Goal: Task Accomplishment & Management: Complete application form

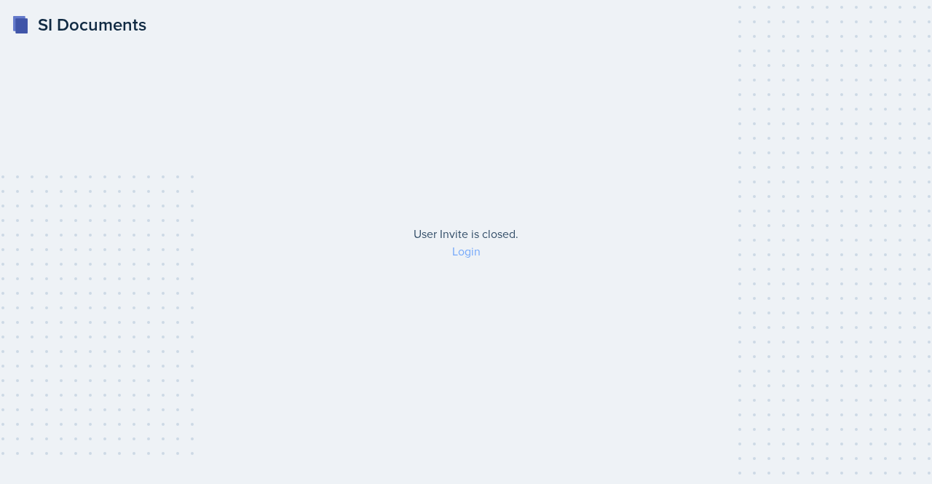
click at [477, 256] on link "Login" at bounding box center [466, 251] width 28 height 16
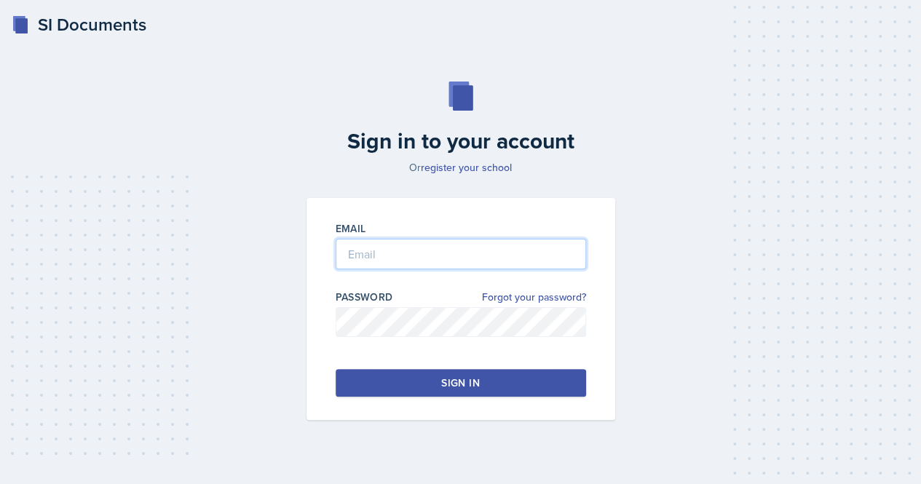
click at [478, 240] on input "email" at bounding box center [461, 254] width 251 height 31
type input "m"
type input "[EMAIL_ADDRESS][DOMAIN_NAME]"
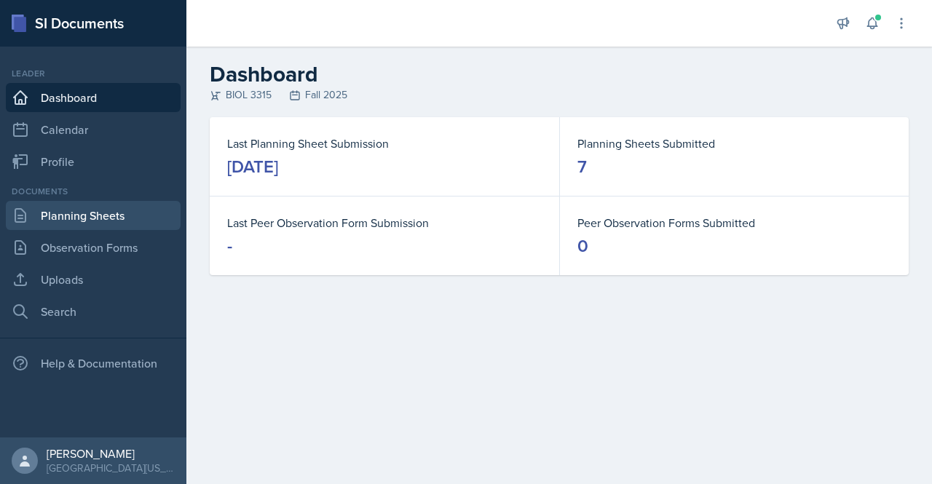
click at [125, 210] on link "Planning Sheets" at bounding box center [93, 215] width 175 height 29
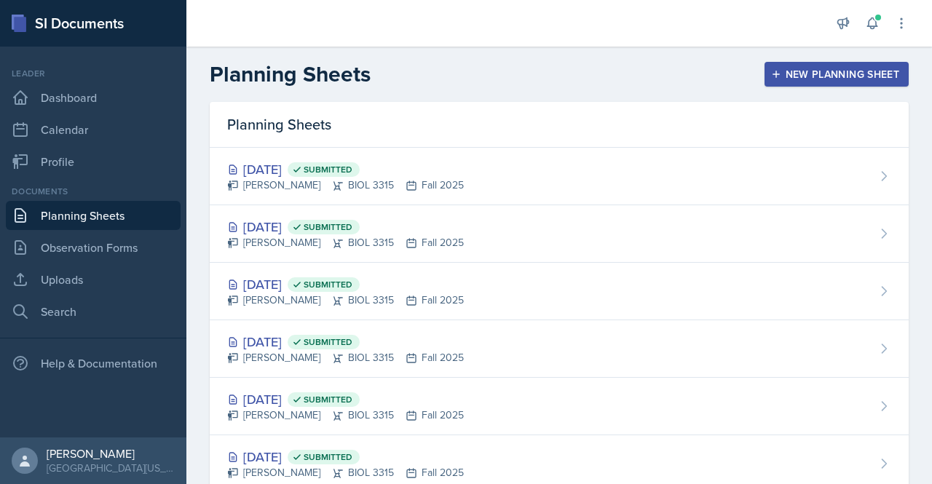
click at [770, 61] on div "Planning Sheets New Planning Sheet" at bounding box center [559, 74] width 746 height 26
click at [785, 79] on div "New Planning Sheet" at bounding box center [836, 74] width 125 height 12
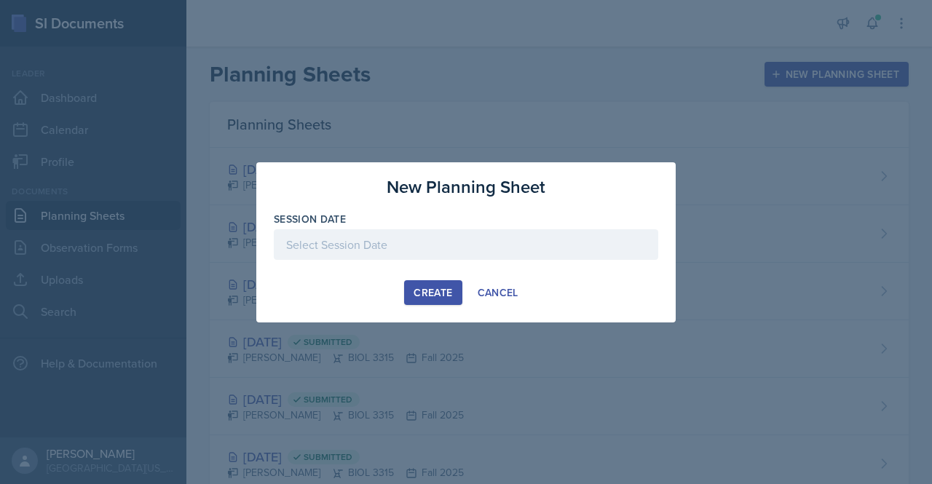
click at [423, 301] on button "Create" at bounding box center [433, 292] width 58 height 25
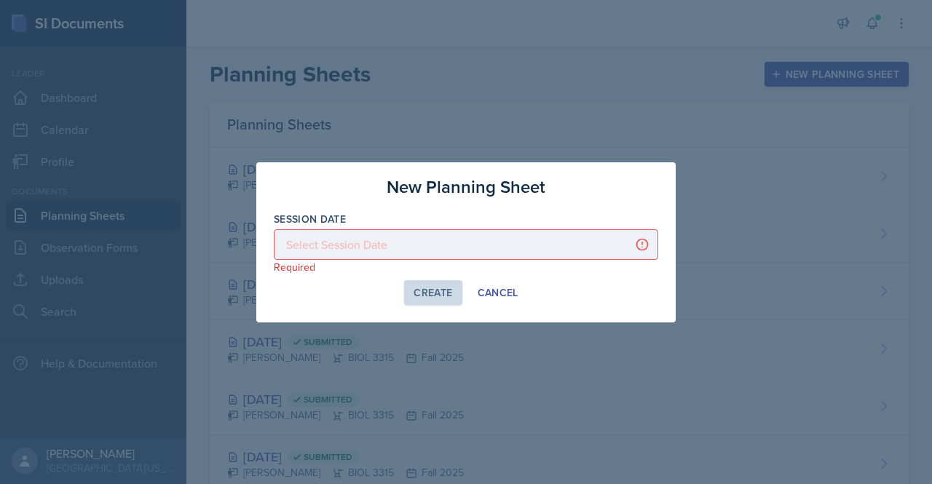
click at [425, 250] on div at bounding box center [466, 244] width 385 height 31
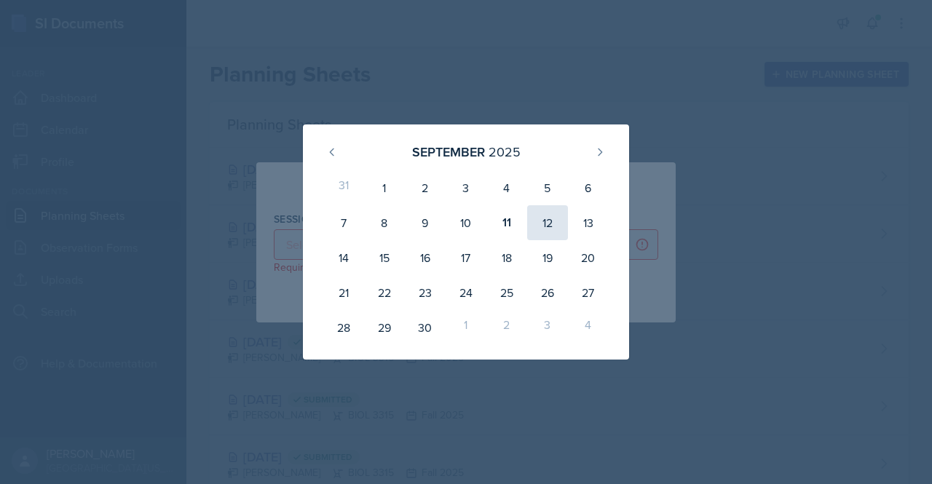
click at [551, 230] on div "12" at bounding box center [547, 222] width 41 height 35
type input "[DATE]"
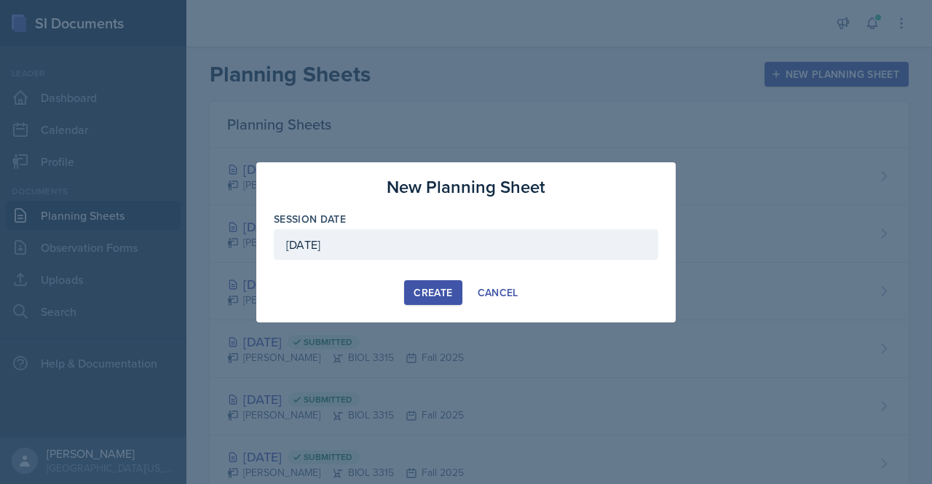
click at [427, 299] on div "Create" at bounding box center [433, 293] width 39 height 12
